Goal: Information Seeking & Learning: Understand process/instructions

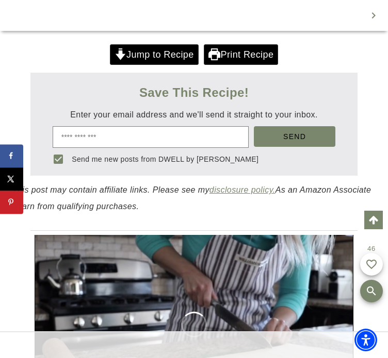
scroll to position [777, 0]
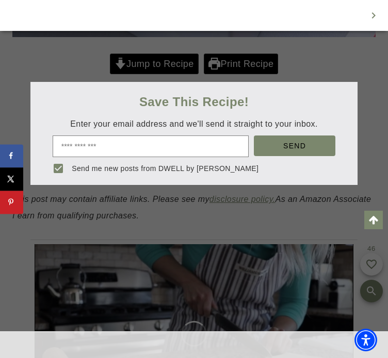
click at [140, 57] on div at bounding box center [194, 179] width 388 height 358
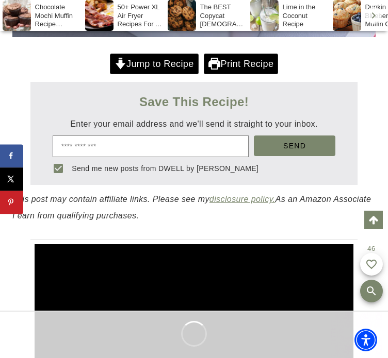
scroll to position [0, 0]
click at [140, 57] on link "Jump to Recipe" at bounding box center [154, 64] width 89 height 21
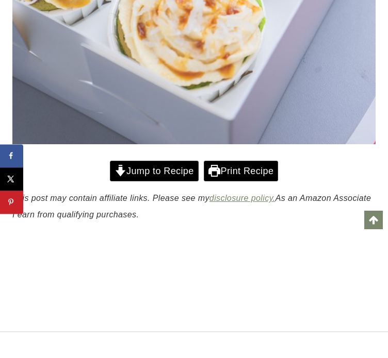
scroll to position [728, 0]
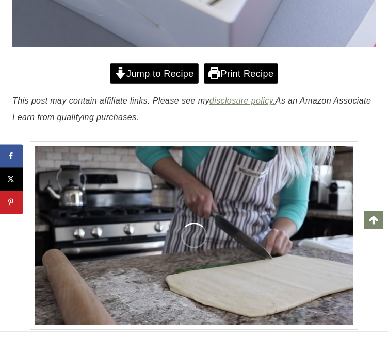
click at [135, 70] on link "Jump to Recipe" at bounding box center [154, 73] width 89 height 21
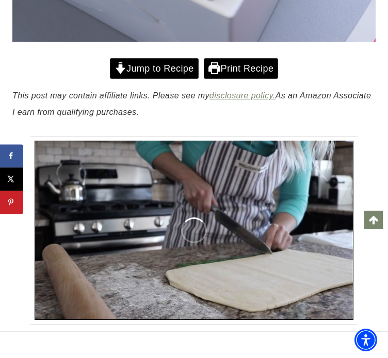
click at [155, 58] on link "Jump to Recipe" at bounding box center [154, 68] width 89 height 21
